Goal: Task Accomplishment & Management: Manage account settings

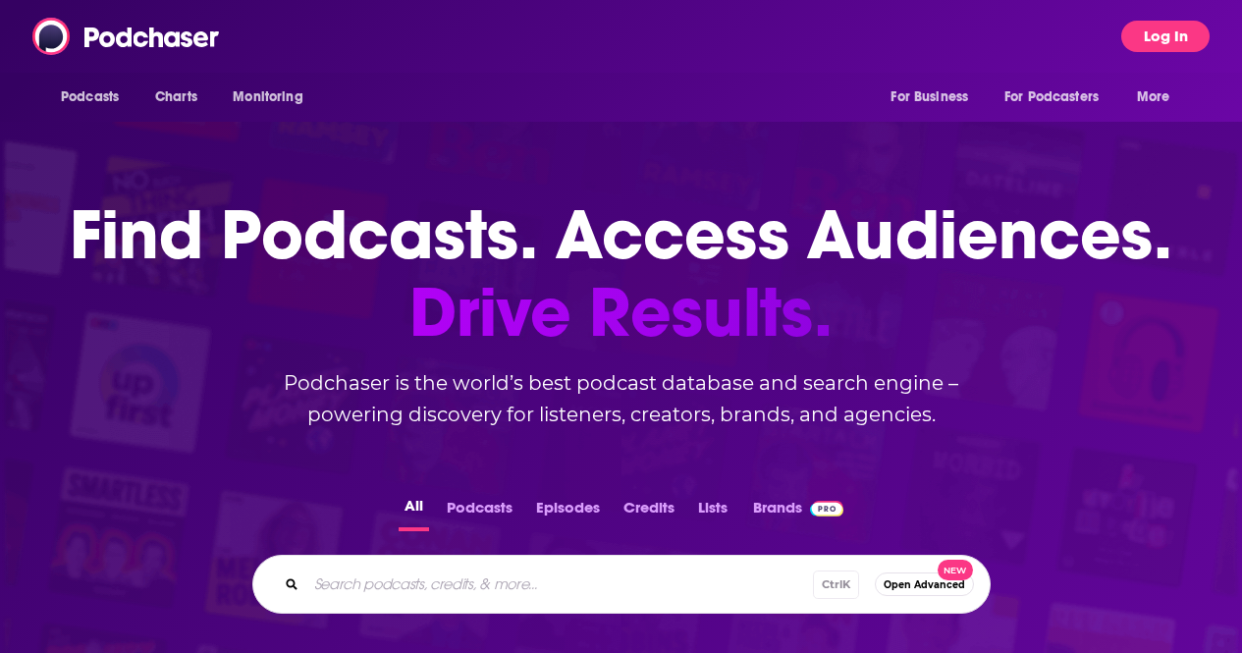
click at [1194, 34] on button "Log In" at bounding box center [1165, 36] width 88 height 31
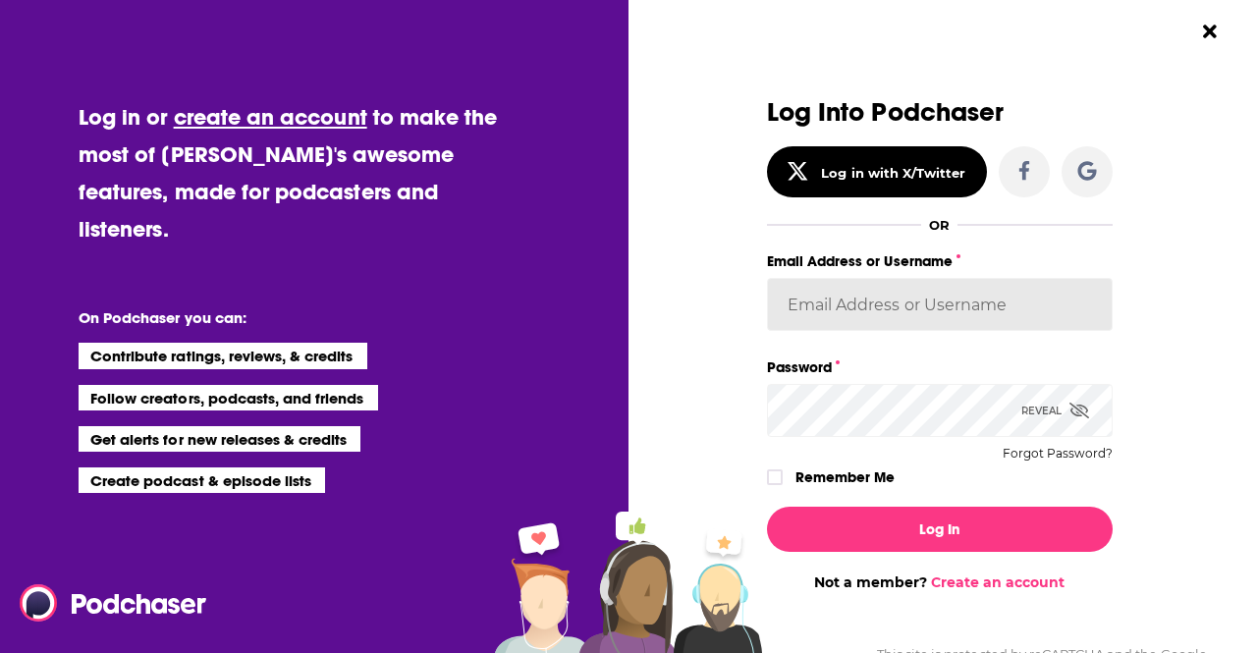
type input "[EMAIL_ADDRESS][PERSON_NAME][DOMAIN_NAME]"
click at [1070, 403] on icon "Dialog" at bounding box center [1079, 410] width 20 height 16
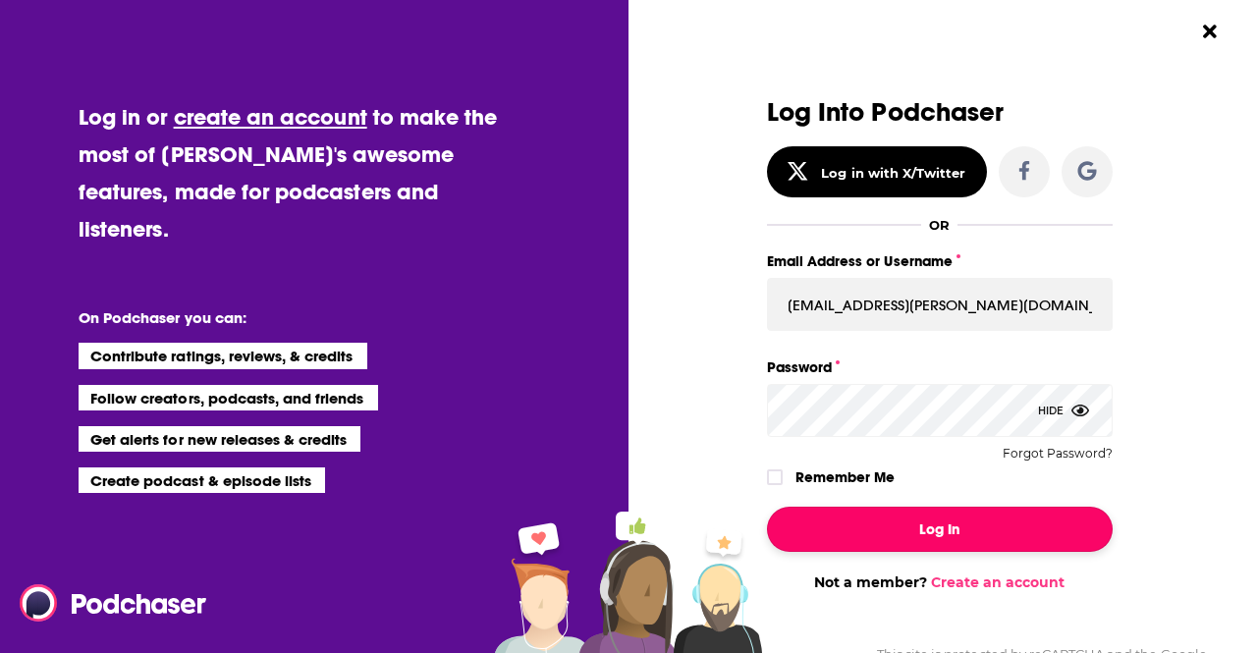
click at [904, 534] on button "Log In" at bounding box center [940, 529] width 346 height 45
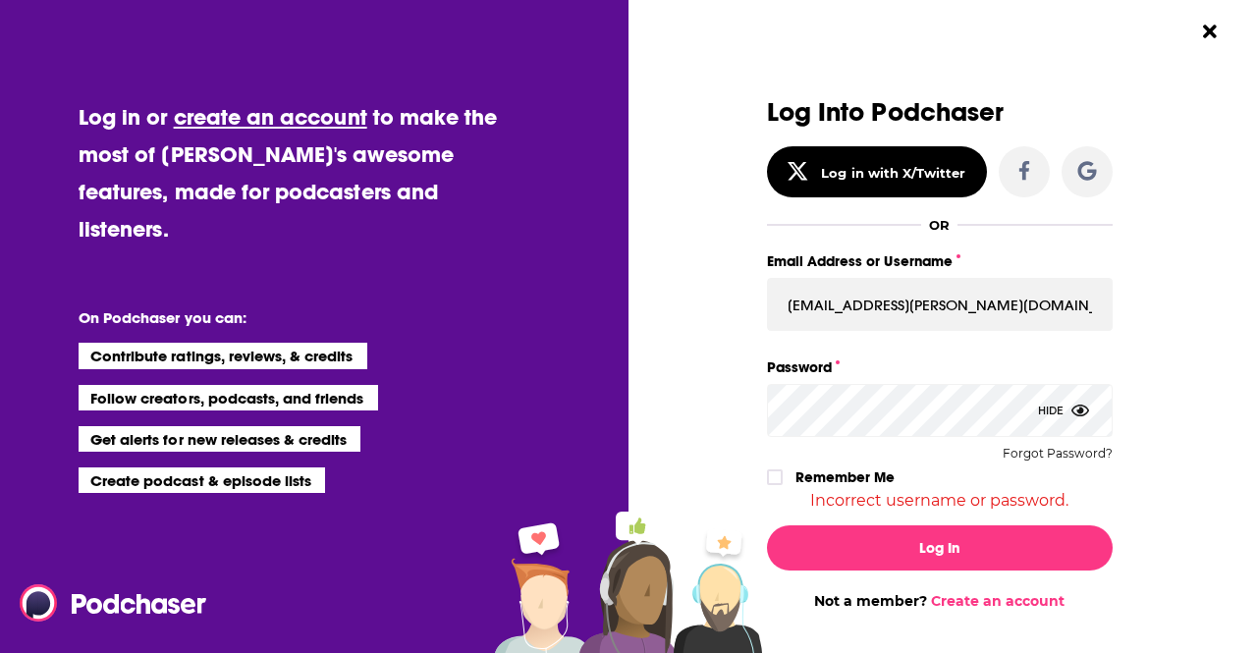
click at [747, 411] on div "Dialog" at bounding box center [594, 353] width 346 height 511
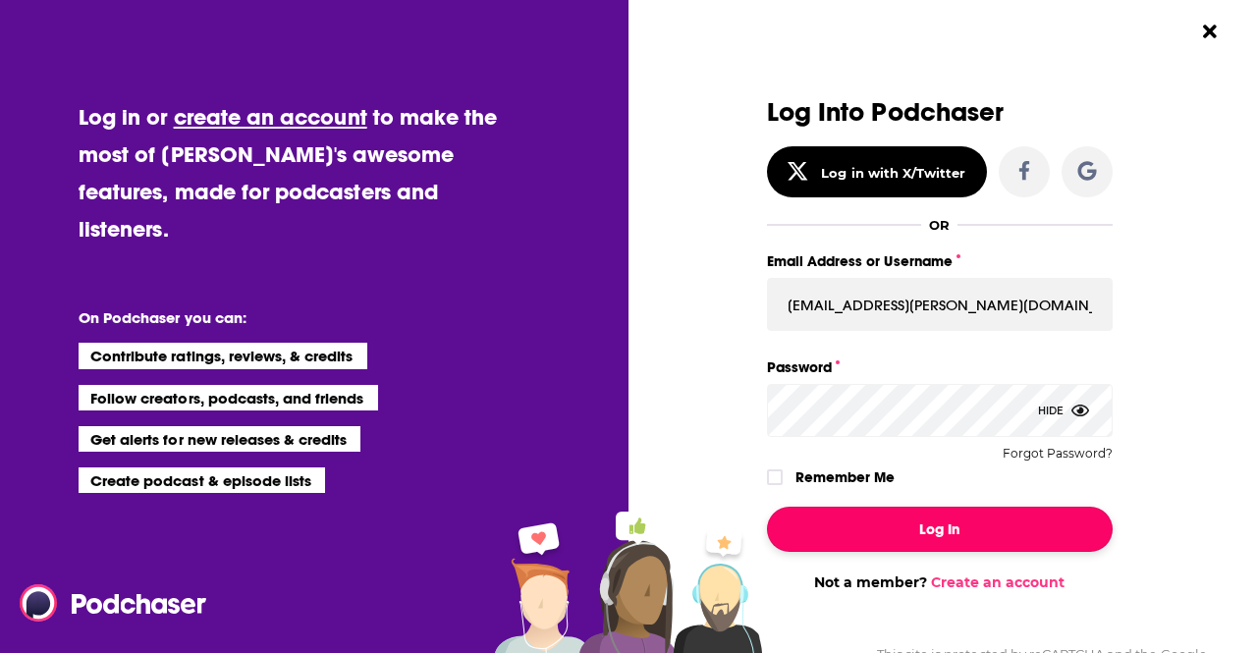
click at [1091, 520] on button "Log In" at bounding box center [940, 529] width 346 height 45
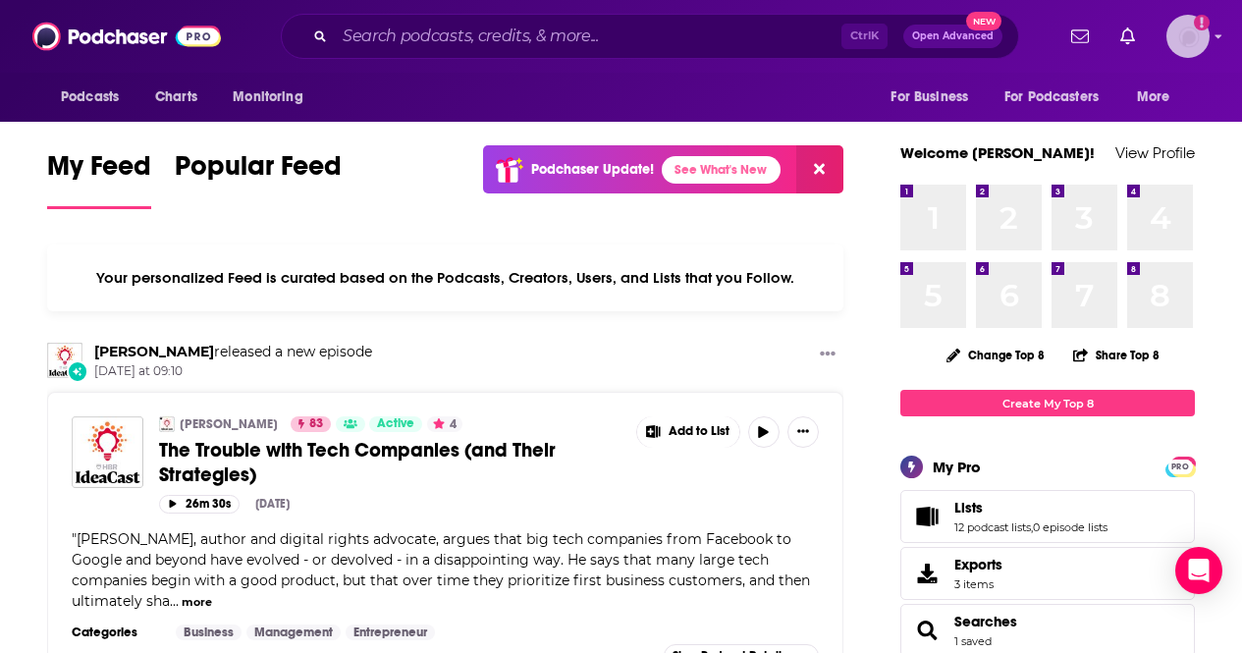
click at [1199, 27] on img "Logged in as AlexMerceron" at bounding box center [1187, 36] width 43 height 43
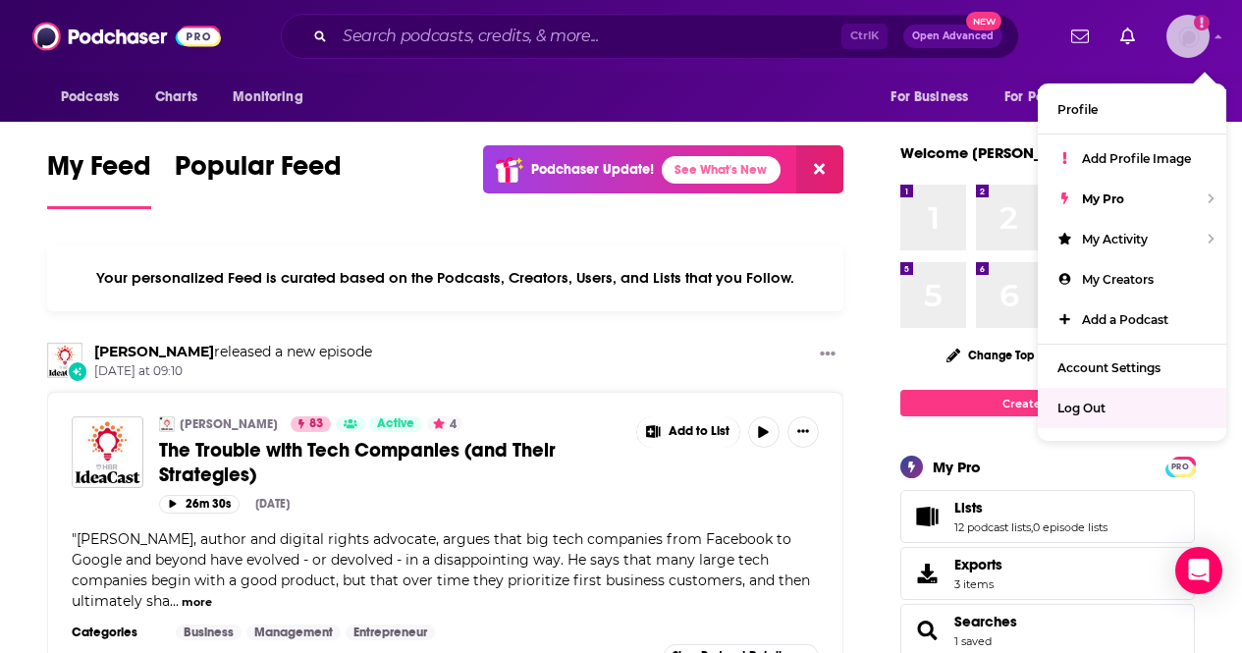
click at [1117, 394] on div "Log Out" at bounding box center [1132, 408] width 188 height 40
